Goal: Check status: Check status

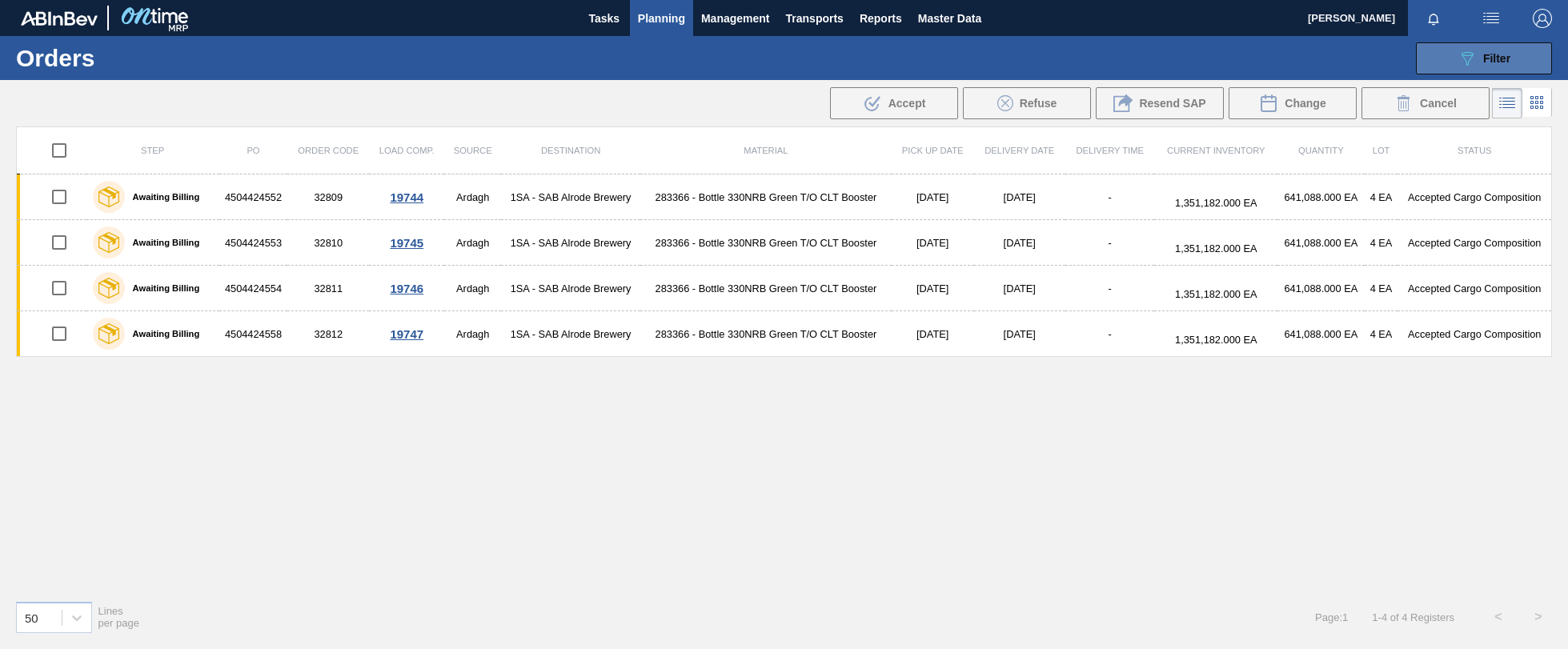
click at [1506, 57] on span "Filter" at bounding box center [1497, 58] width 27 height 13
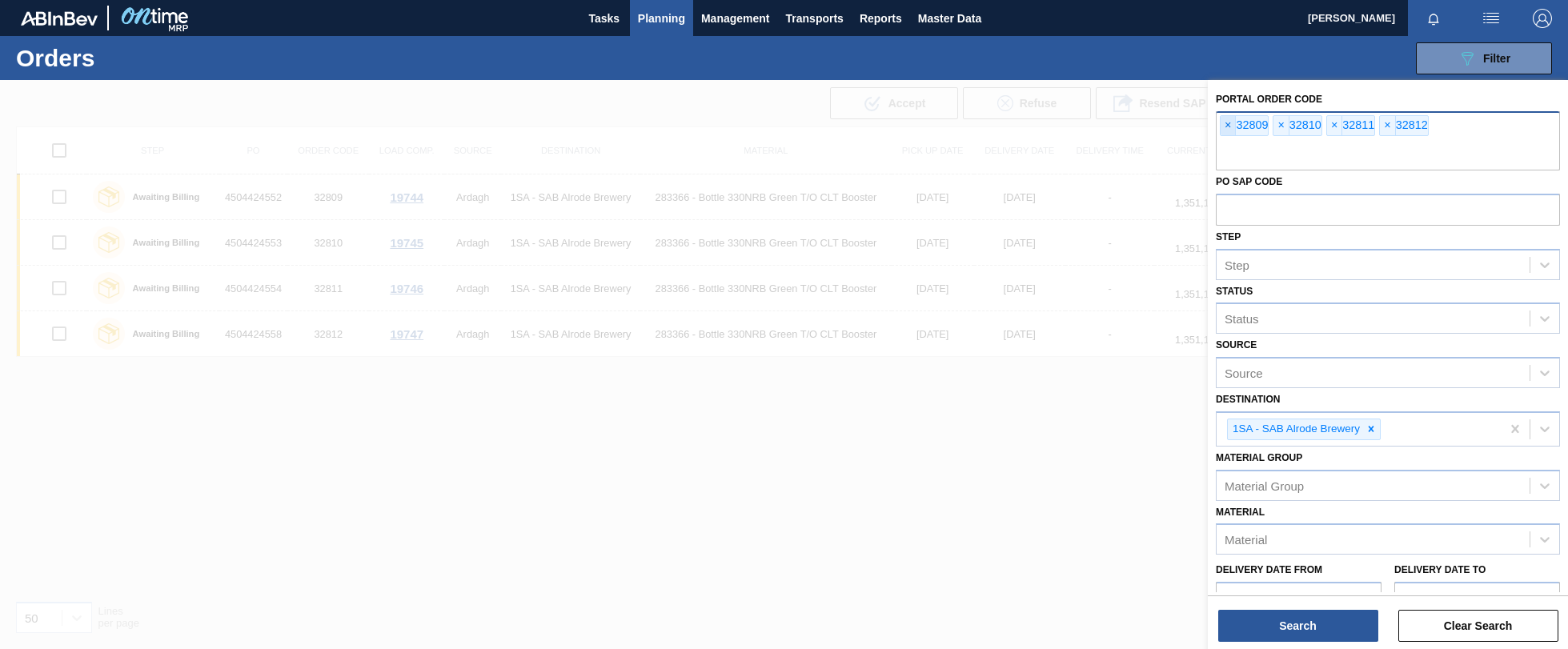
click at [1230, 127] on span "×" at bounding box center [1228, 126] width 15 height 19
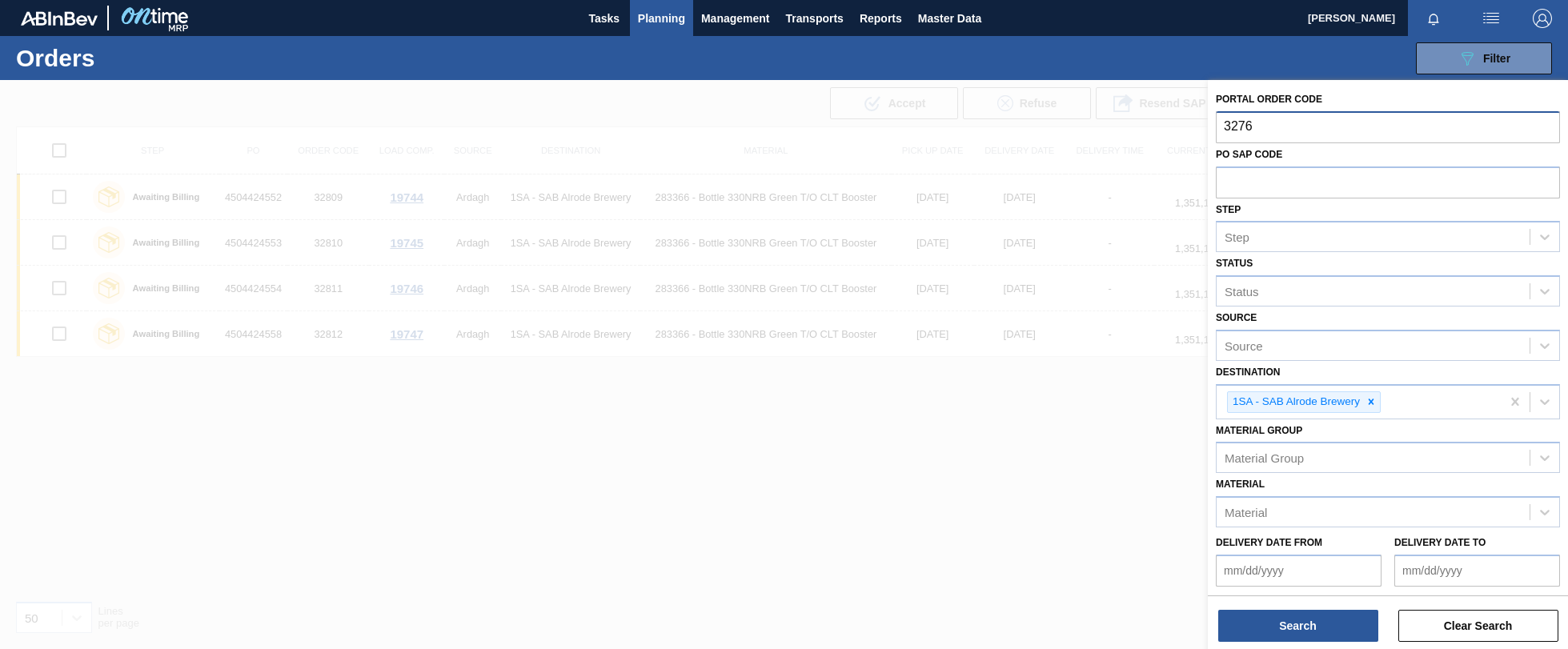
type input "32764"
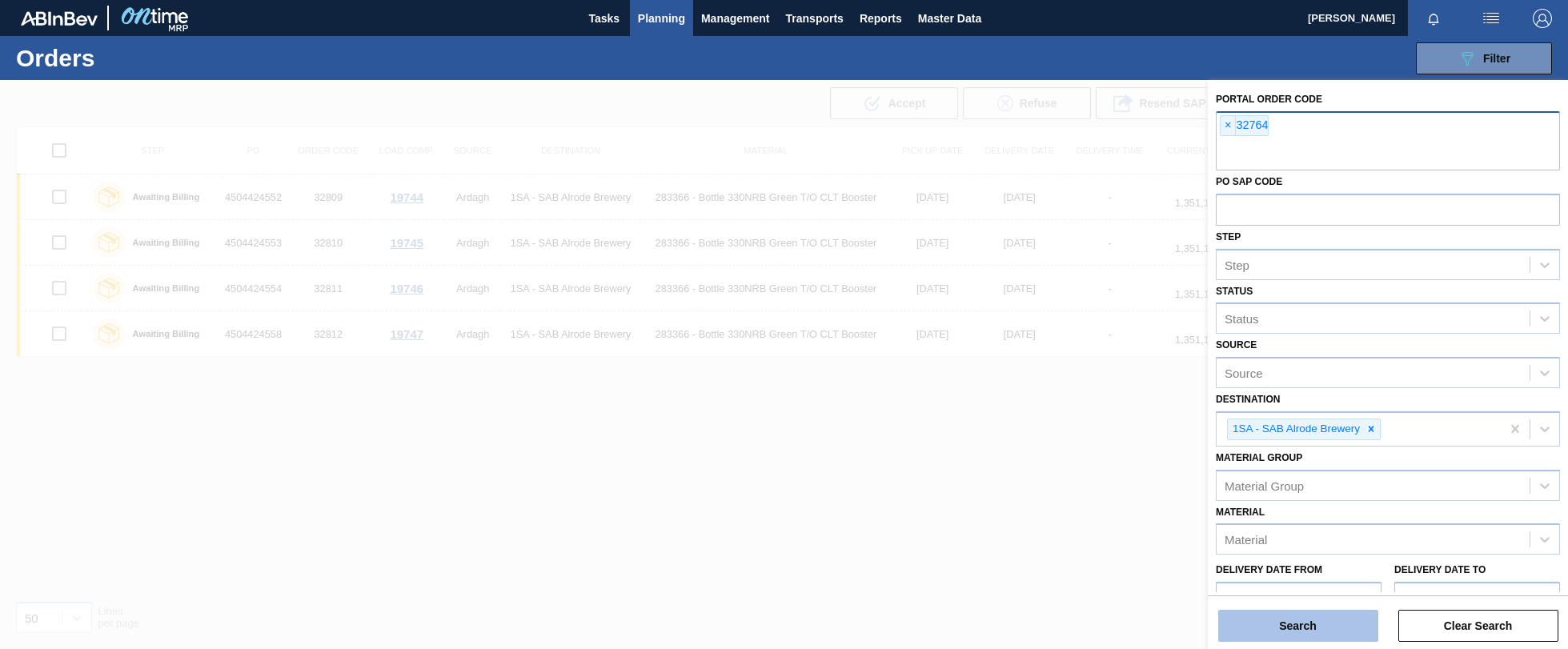
click at [1309, 626] on button "Search" at bounding box center [1298, 626] width 160 height 32
